Goal: Navigation & Orientation: Find specific page/section

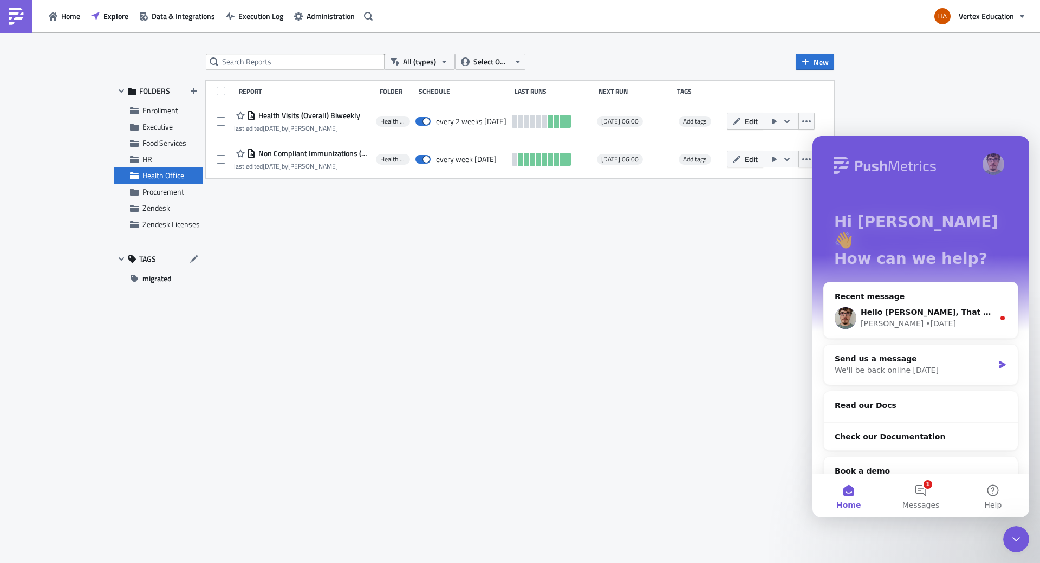
scroll to position [51, 0]
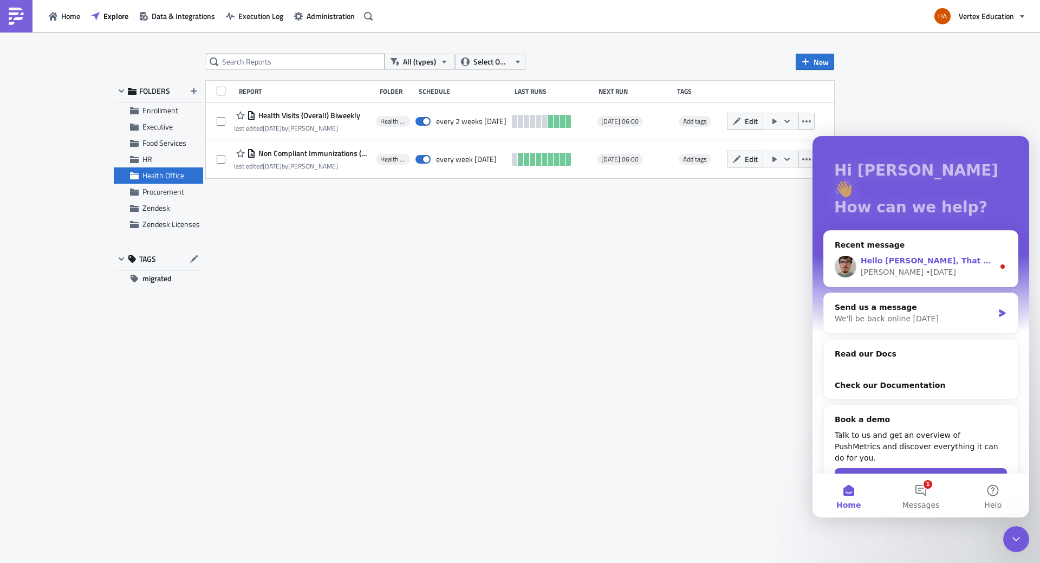
click at [938, 260] on div "Hello Hazel, That will be provided by Julian as soon as his is back 🙂. I can so…" at bounding box center [921, 267] width 194 height 40
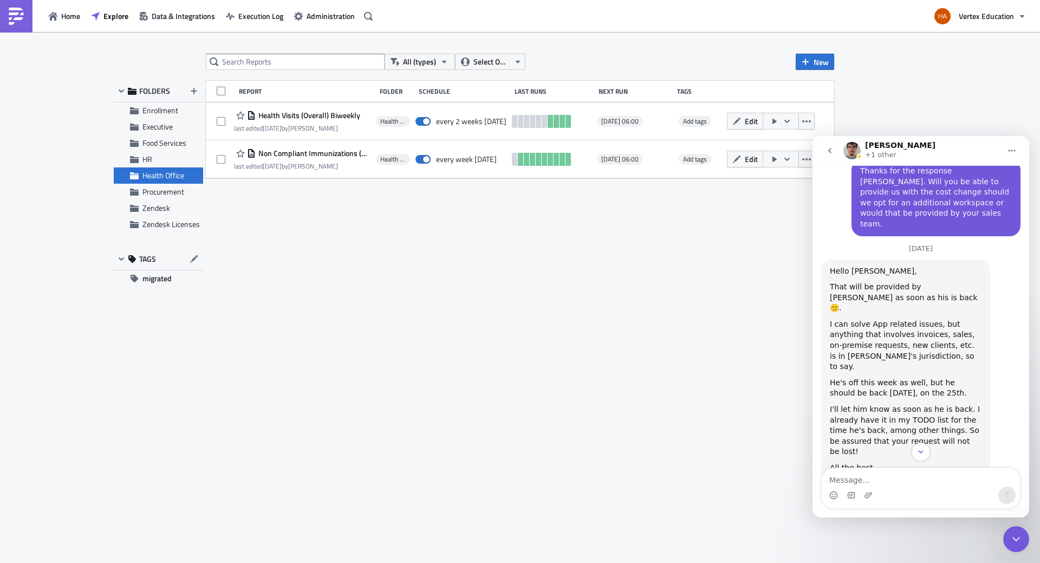
scroll to position [560, 0]
click at [647, 309] on div "All (types) Select Owner New FOLDERS Enrollment Executive Food Services HR Heal…" at bounding box center [520, 298] width 650 height 489
click at [163, 113] on span "Enrollment" at bounding box center [160, 110] width 36 height 11
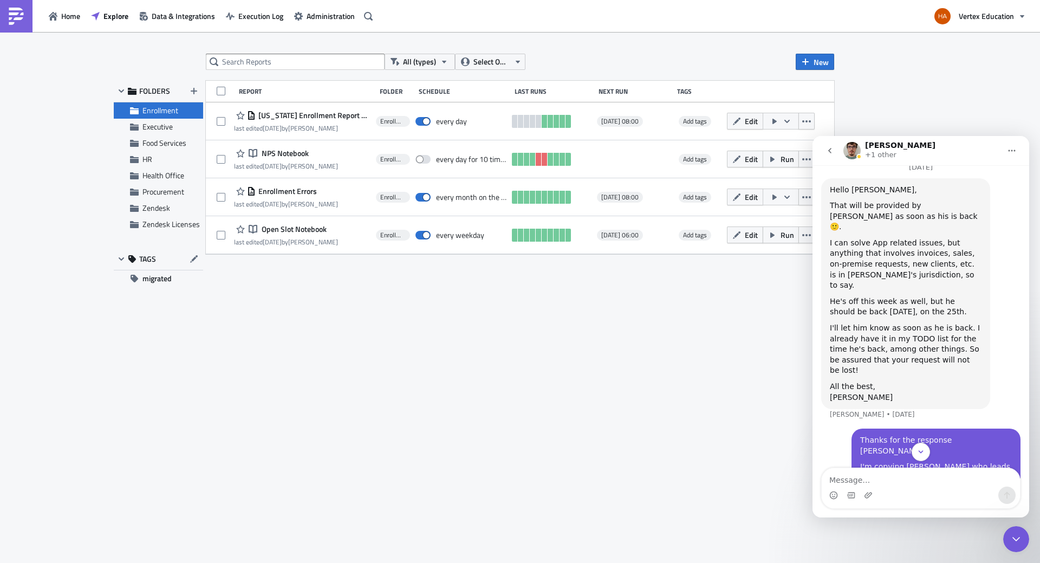
scroll to position [638, 0]
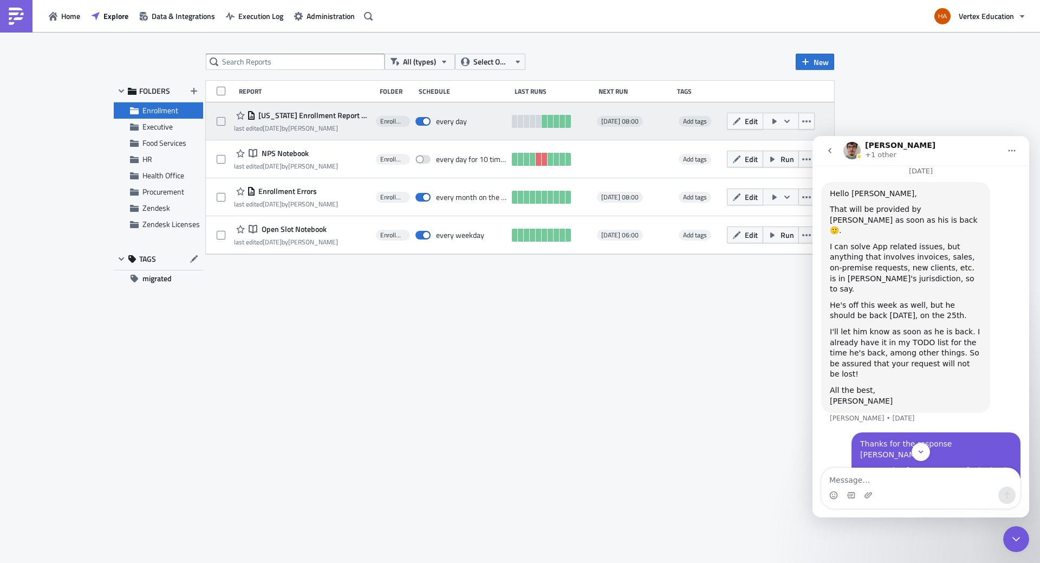
click at [350, 130] on div "last edited 3 days ago by Glenn Butner" at bounding box center [302, 128] width 137 height 8
click at [747, 121] on span "Edit" at bounding box center [751, 120] width 13 height 11
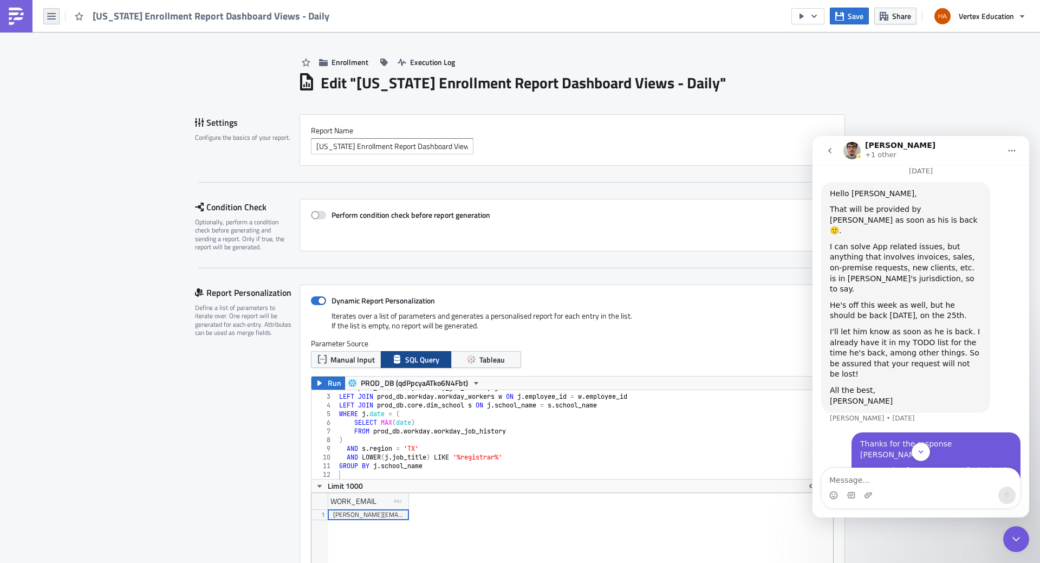
click at [51, 17] on icon "button" at bounding box center [51, 16] width 9 height 9
click at [77, 59] on div "Home" at bounding box center [98, 59] width 72 height 11
